Goal: Navigation & Orientation: Find specific page/section

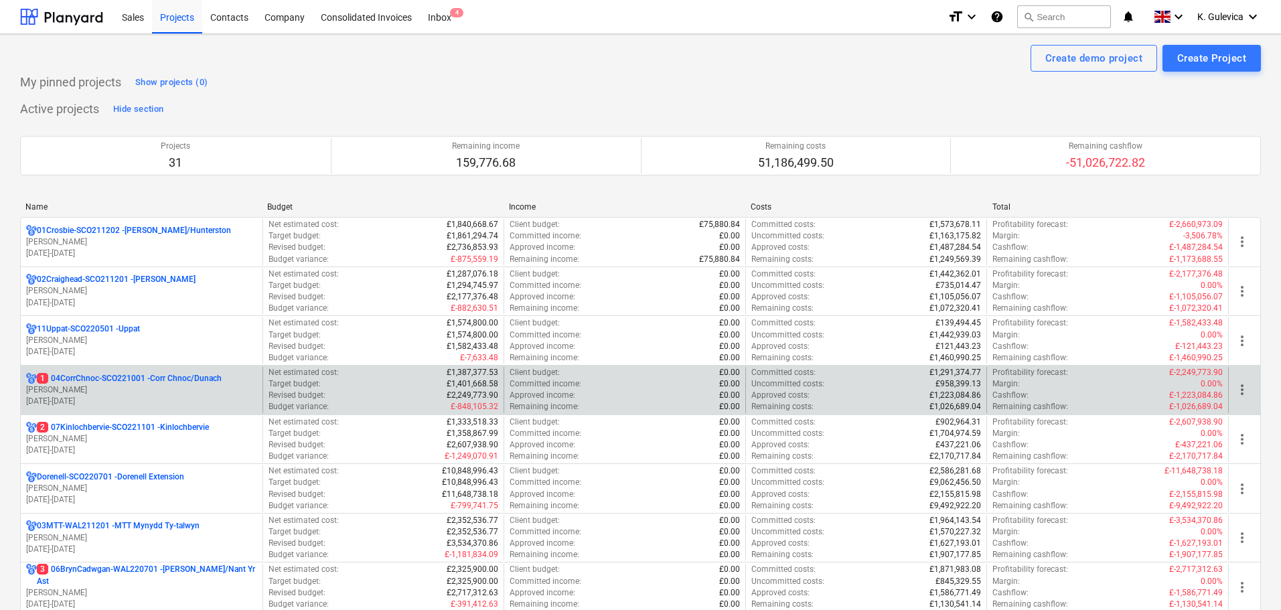
click at [85, 376] on p "1 04CorrChnoc-SCO221001 - Corr Chnoc/Dunach" at bounding box center [129, 378] width 185 height 11
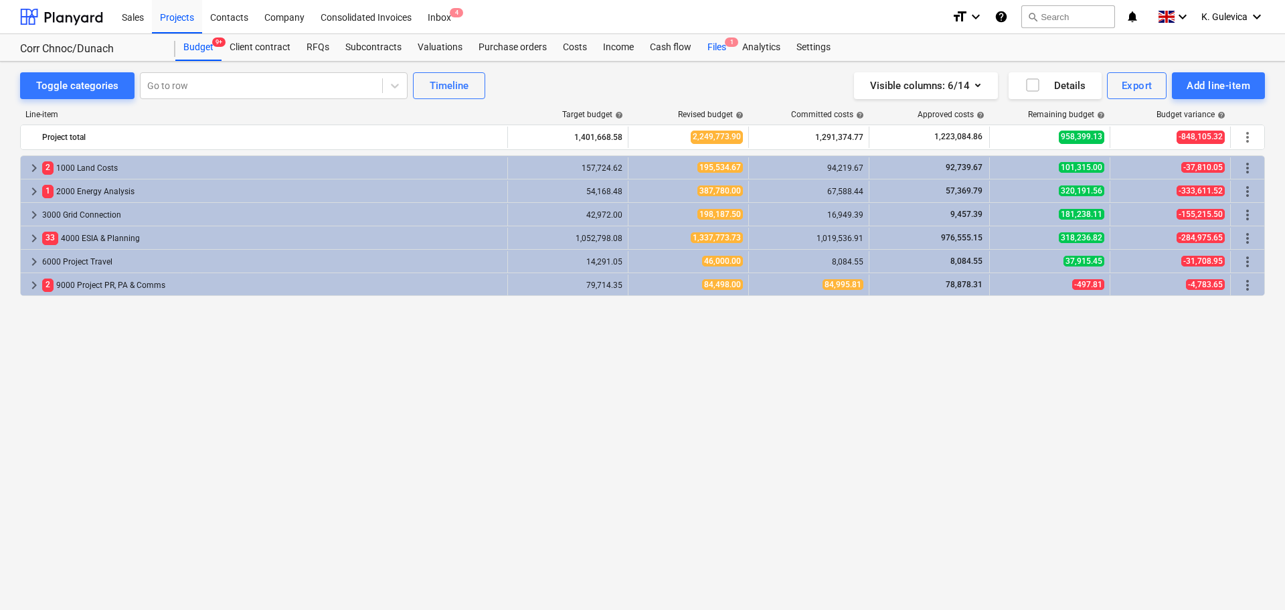
click at [721, 49] on div "Files 1" at bounding box center [717, 47] width 35 height 27
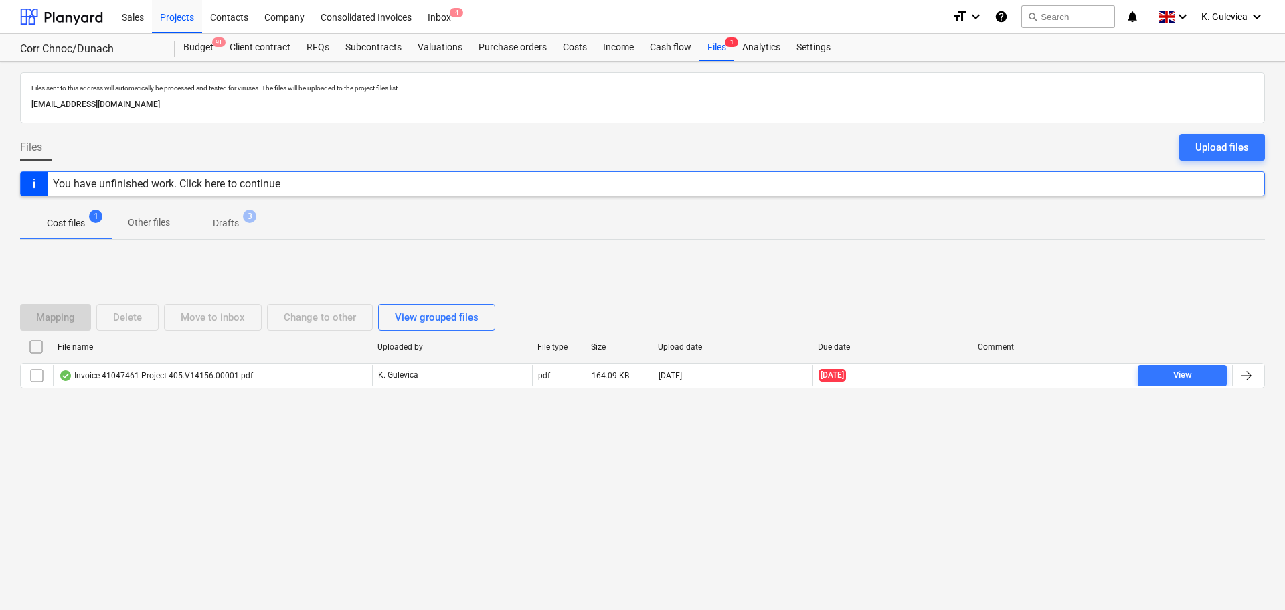
click at [225, 222] on p "Drafts" at bounding box center [226, 223] width 26 height 14
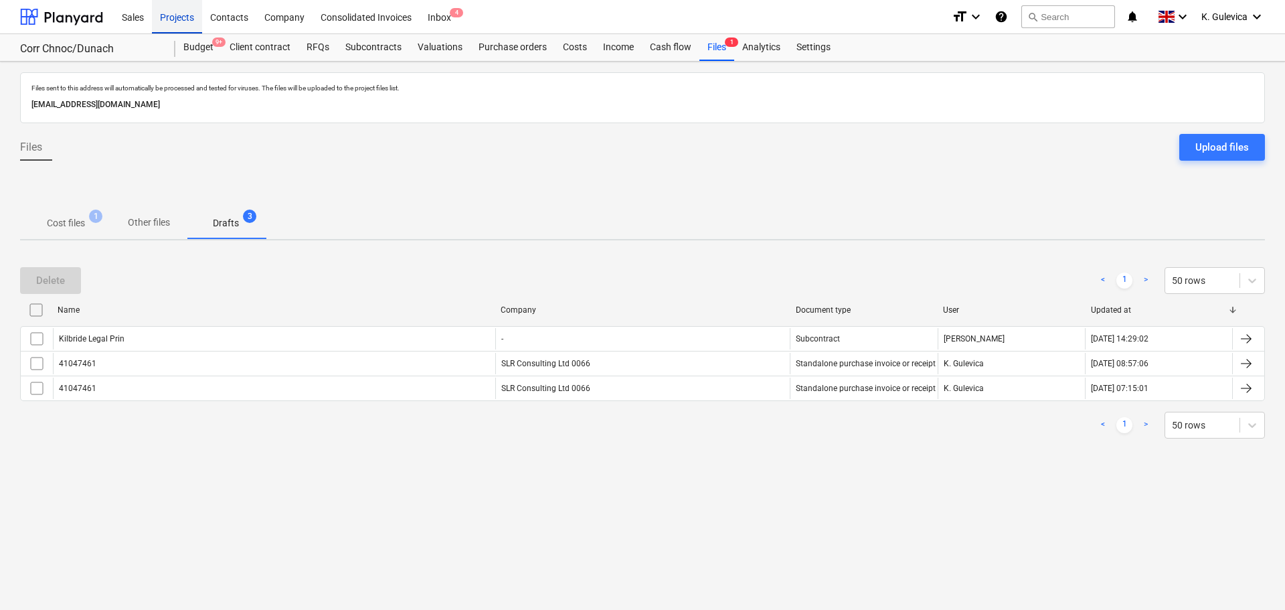
click at [171, 13] on div "Projects" at bounding box center [177, 16] width 50 height 34
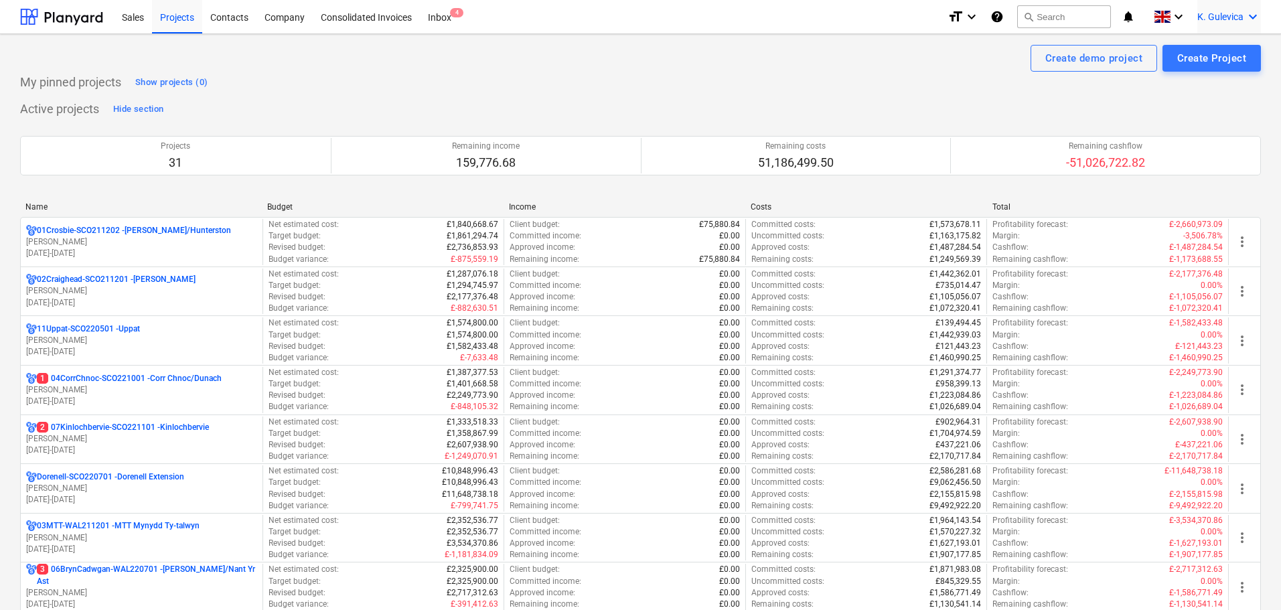
click at [1247, 15] on icon "keyboard_arrow_down" at bounding box center [1252, 17] width 16 height 16
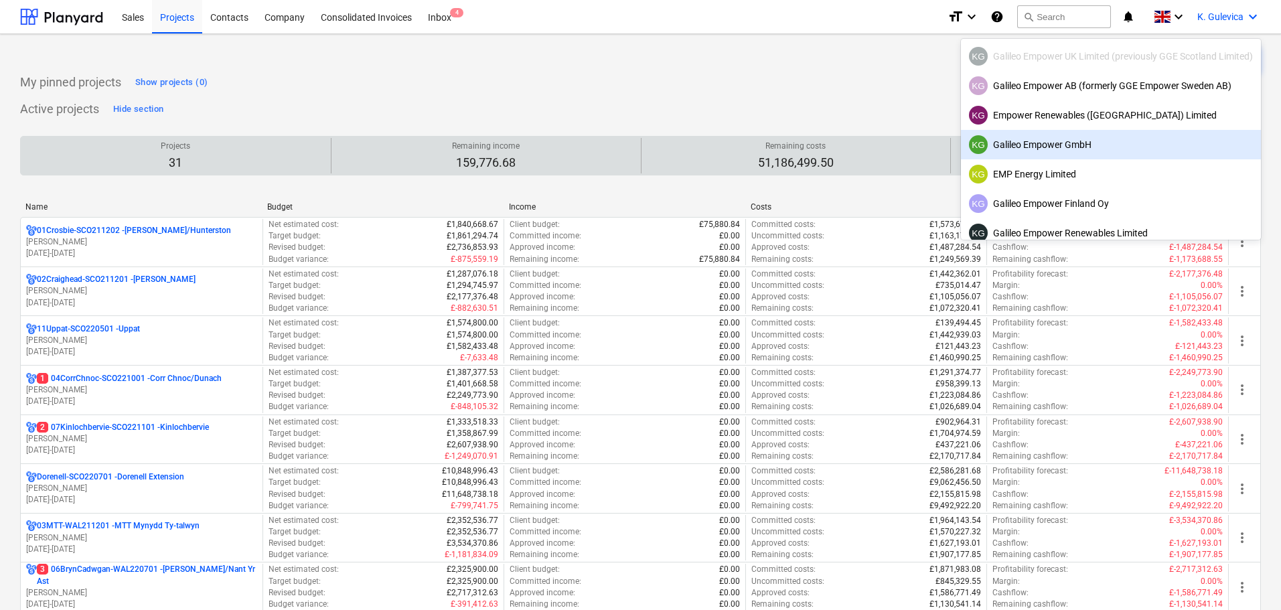
drag, startPoint x: 1072, startPoint y: 151, endPoint x: 971, endPoint y: 150, distance: 101.1
click at [1072, 151] on div "KG Galileo Empower GmbH" at bounding box center [1111, 144] width 284 height 19
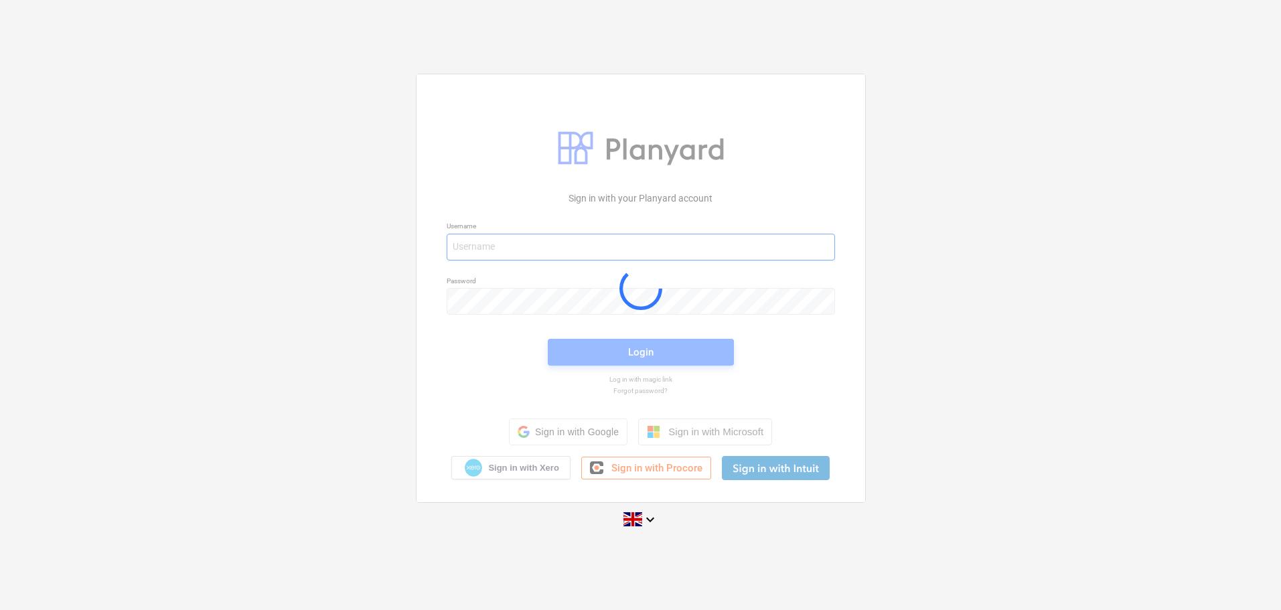
type input "[EMAIL_ADDRESS][DOMAIN_NAME]"
